Goal: Navigation & Orientation: Find specific page/section

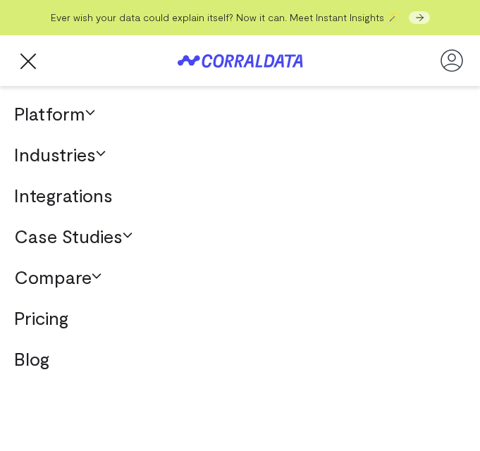
click at [92, 113] on icon at bounding box center [90, 112] width 10 height 10
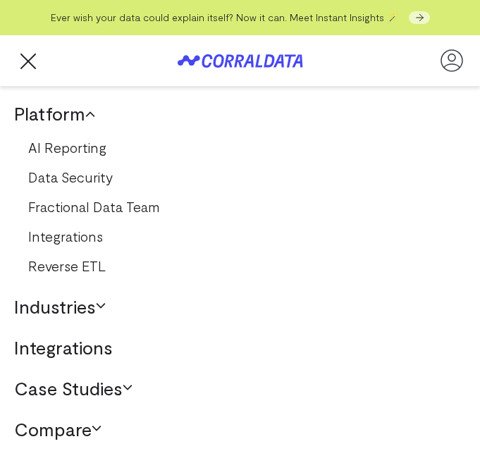
click at [92, 113] on icon at bounding box center [90, 115] width 10 height 10
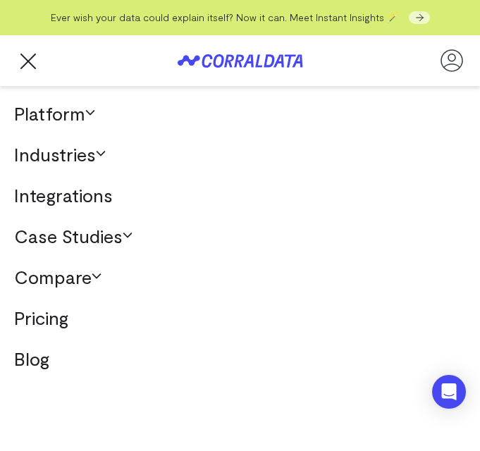
click at [100, 151] on icon at bounding box center [101, 153] width 10 height 10
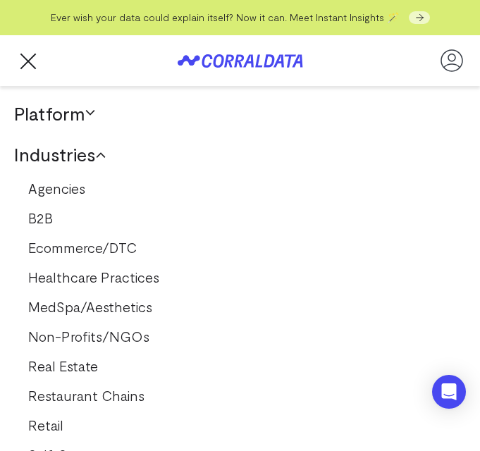
click at [102, 151] on icon at bounding box center [101, 156] width 10 height 10
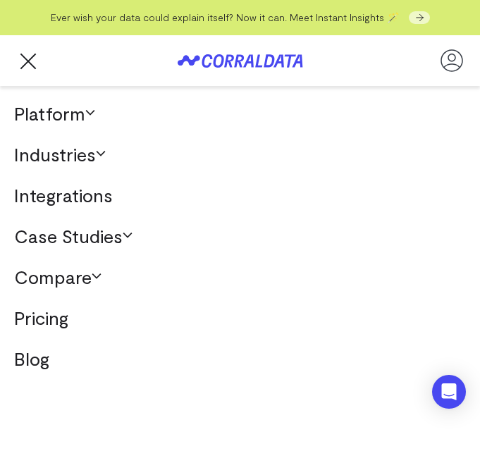
click at [128, 238] on icon at bounding box center [128, 235] width 10 height 10
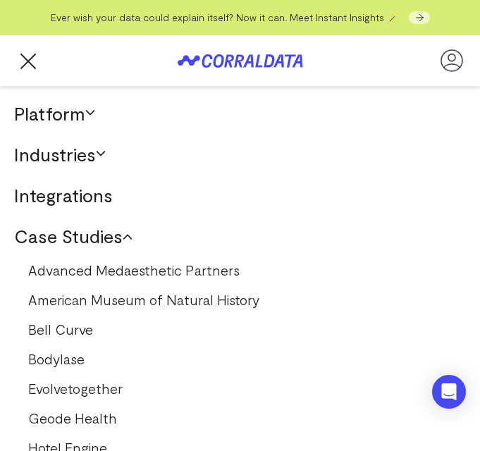
click at [130, 235] on icon at bounding box center [128, 238] width 10 height 10
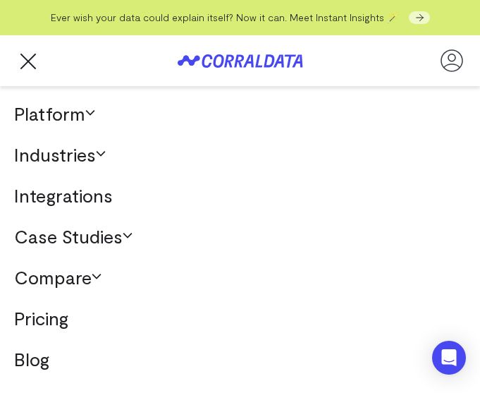
click at [47, 56] on header "Platform AI Reporting Use AI to effortlessly answer any business questions from…" at bounding box center [240, 60] width 452 height 51
click at [36, 60] on button "Trigger Menu" at bounding box center [28, 61] width 28 height 28
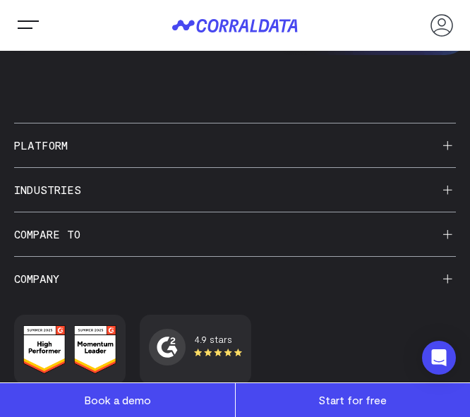
scroll to position [6930, 0]
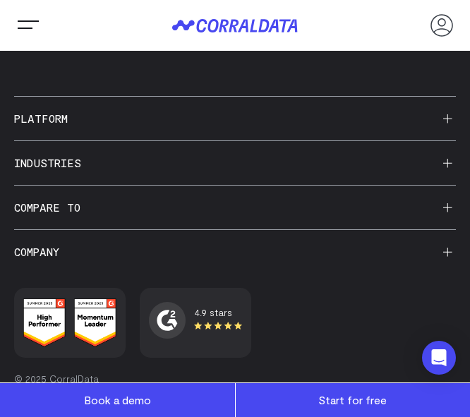
click at [446, 247] on icon at bounding box center [447, 251] width 9 height 9
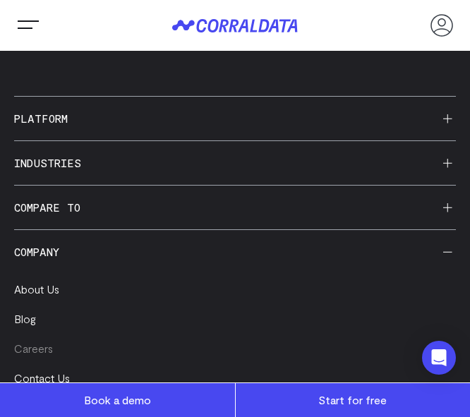
click at [45, 341] on link "Careers" at bounding box center [33, 347] width 39 height 13
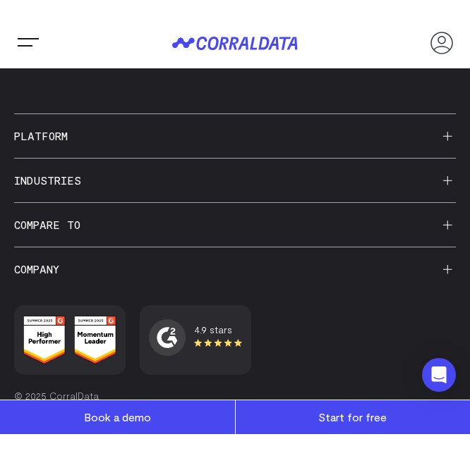
scroll to position [6895, 0]
